Goal: Task Accomplishment & Management: Understand process/instructions

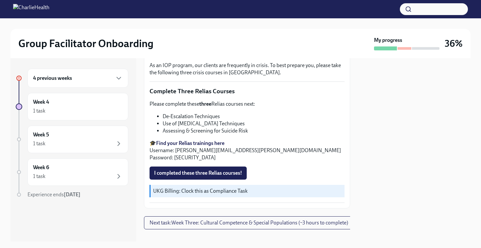
scroll to position [226, 0]
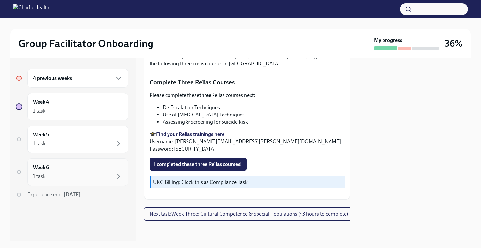
click at [82, 170] on div "Week 6 1 task" at bounding box center [78, 172] width 90 height 16
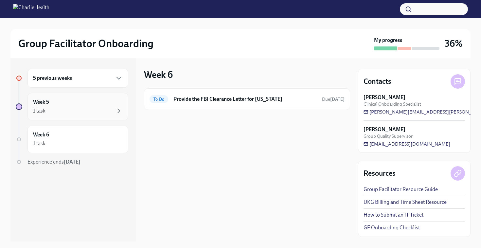
click at [92, 105] on div "Week 5 1 task" at bounding box center [78, 106] width 90 height 16
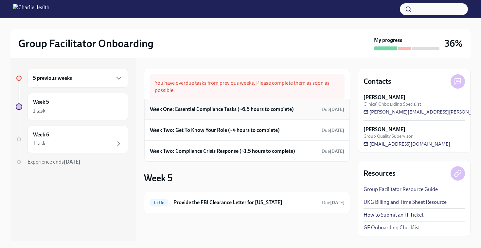
click at [215, 113] on h6 "Week One: Essential Compliance Tasks (~6.5 hours to complete)" at bounding box center [222, 109] width 144 height 7
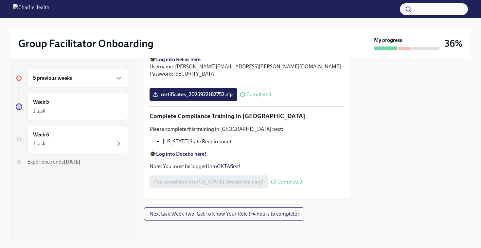
scroll to position [1450, 0]
click at [225, 218] on button "Next task : Week Two: Get To Know Your Role (~4 hours to complete)" at bounding box center [224, 213] width 160 height 13
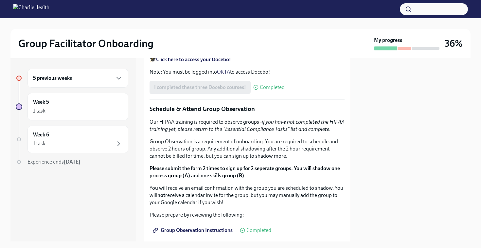
scroll to position [303, 0]
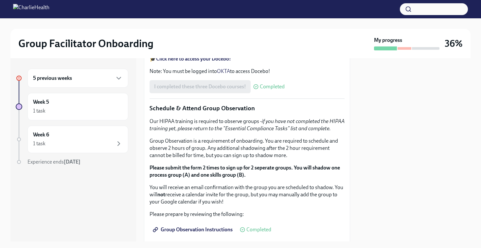
drag, startPoint x: 336, startPoint y: 127, endPoint x: 224, endPoint y: 127, distance: 111.9
copy p "[URL][DOMAIN_NAME][PERSON_NAME]"
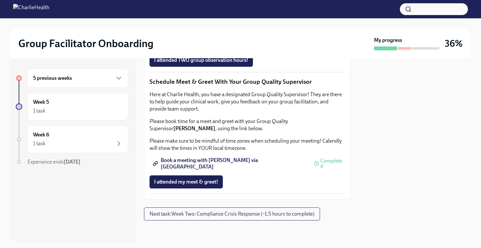
scroll to position [648, 0]
click at [261, 121] on p "Please book time for a meet and greet with your Group Quality Supervisor [PERSO…" at bounding box center [246, 125] width 195 height 14
click at [220, 163] on span "Book a meeting with [PERSON_NAME] via [GEOGRAPHIC_DATA]" at bounding box center [230, 163] width 153 height 7
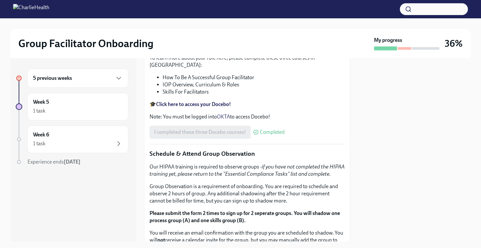
scroll to position [263, 0]
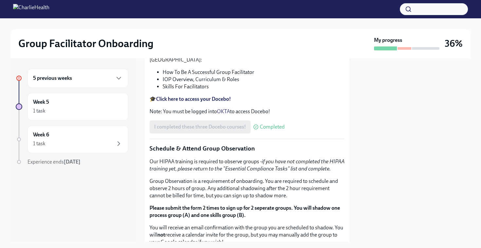
drag, startPoint x: 334, startPoint y: 167, endPoint x: 222, endPoint y: 168, distance: 111.2
click at [222, 25] on p "Feel free to schedule an optional Meet & Greet with your Clinical Onboarding Sp…" at bounding box center [246, 17] width 195 height 14
copy p "[URL][DOMAIN_NAME][PERSON_NAME]"
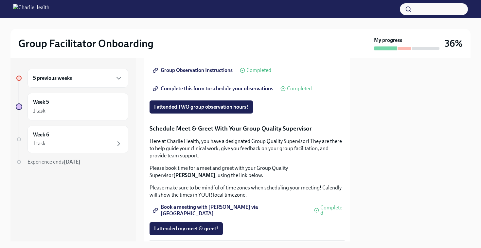
scroll to position [469, 0]
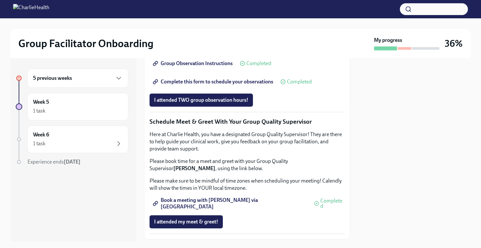
click at [221, 67] on span "Group Observation Instructions" at bounding box center [193, 63] width 78 height 7
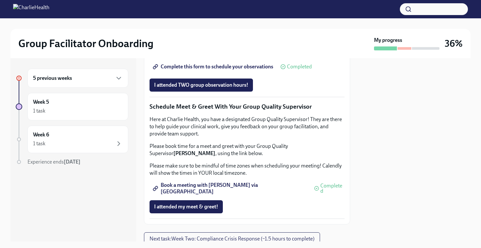
scroll to position [485, 0]
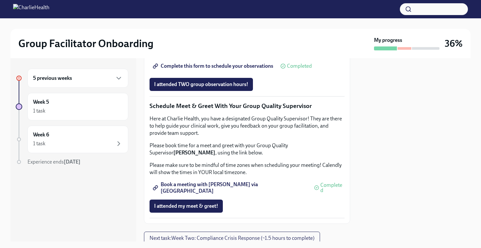
click at [205, 69] on span "Complete this form to schedule your observations" at bounding box center [213, 66] width 119 height 7
